Goal: Transaction & Acquisition: Subscribe to service/newsletter

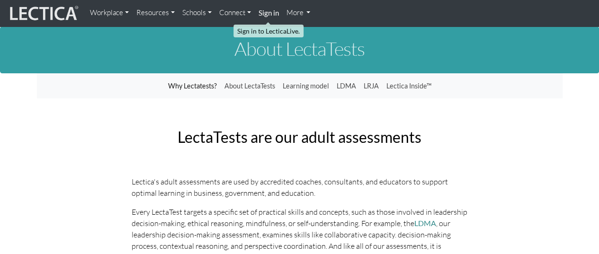
click at [273, 15] on strong "Sign in" at bounding box center [268, 13] width 20 height 9
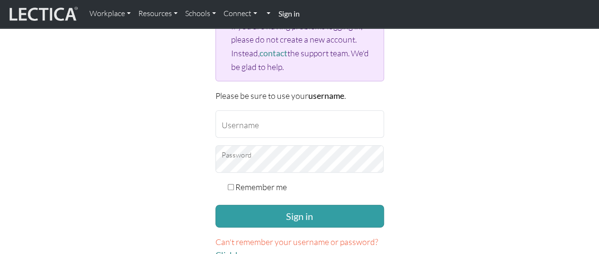
scroll to position [142, 0]
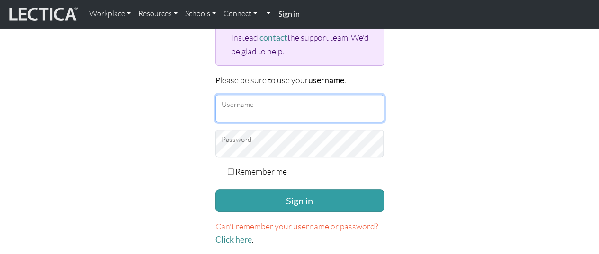
type input "durwinfoster"
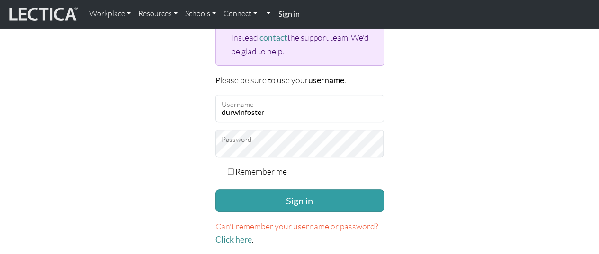
click at [229, 169] on input "Remember me" at bounding box center [231, 171] width 6 height 6
checkbox input "true"
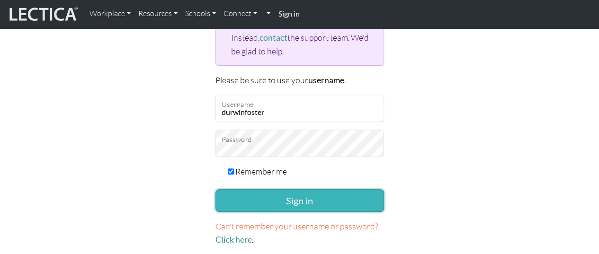
click at [252, 195] on button "Sign in" at bounding box center [299, 200] width 168 height 23
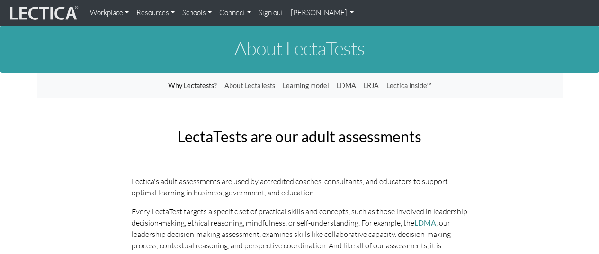
click at [171, 16] on link "Resources" at bounding box center [155, 13] width 46 height 18
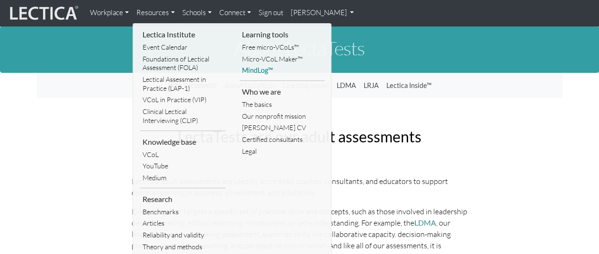
click at [254, 72] on link "MindLog™" at bounding box center [281, 71] width 85 height 12
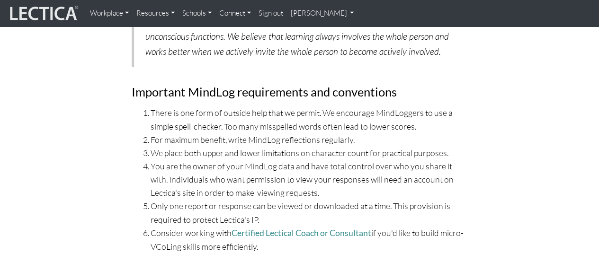
scroll to position [3360, 0]
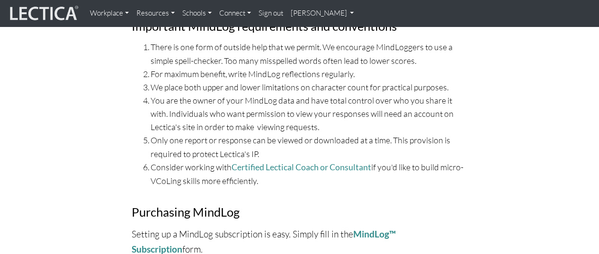
drag, startPoint x: 470, startPoint y: 128, endPoint x: 492, endPoint y: 133, distance: 22.7
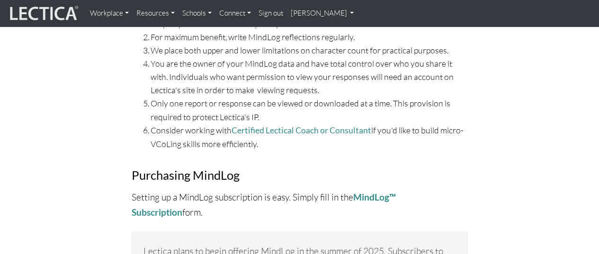
scroll to position [3454, 0]
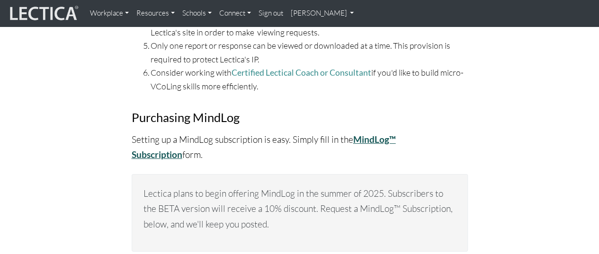
click at [396, 134] on strong "MindLog™ Subscription" at bounding box center [264, 147] width 264 height 26
